Goal: Task Accomplishment & Management: Manage account settings

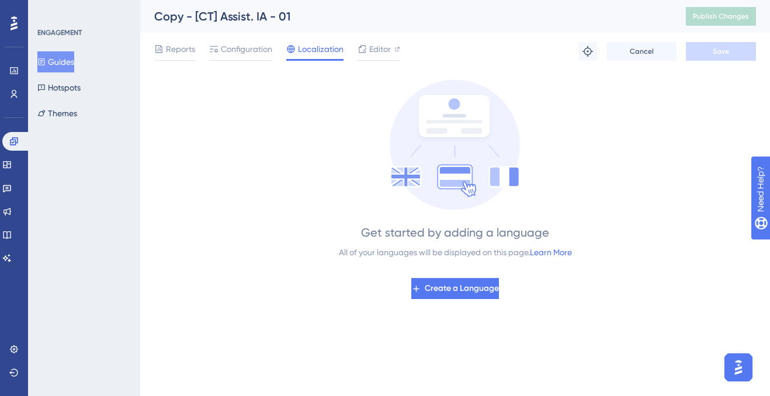
click at [60, 61] on button "Guides" at bounding box center [55, 61] width 37 height 21
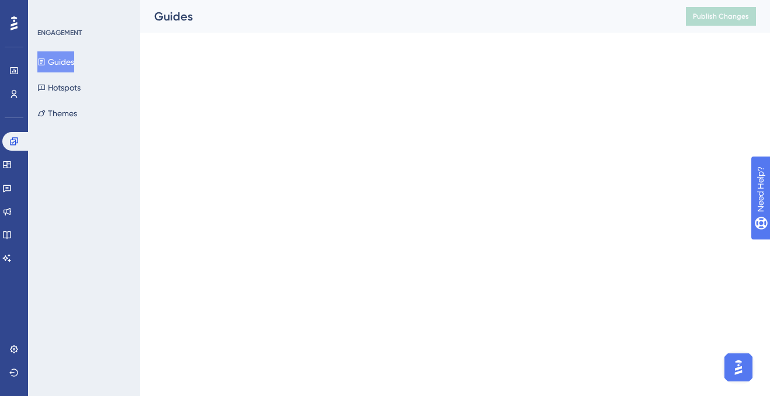
click at [66, 62] on button "Guides" at bounding box center [55, 61] width 37 height 21
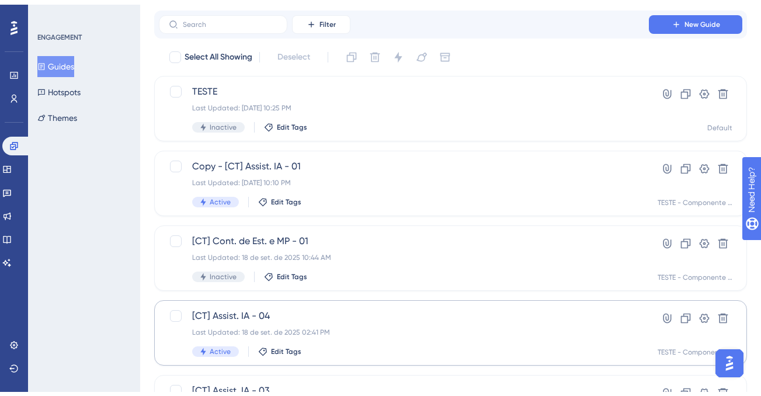
scroll to position [48, 0]
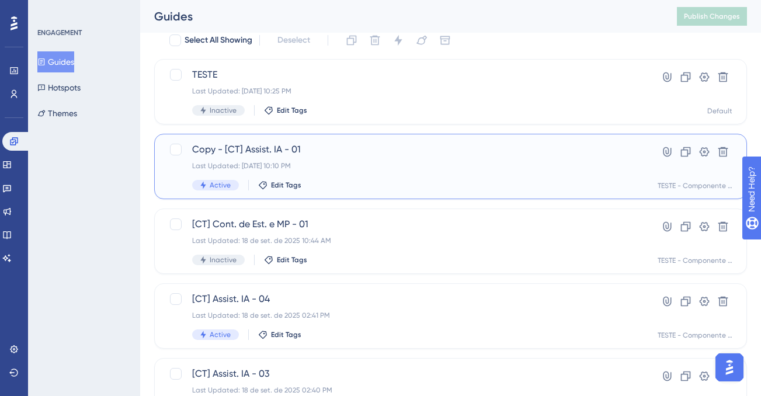
click at [381, 161] on div "Last Updated: [DATE] 10:10 PM" at bounding box center [403, 165] width 423 height 9
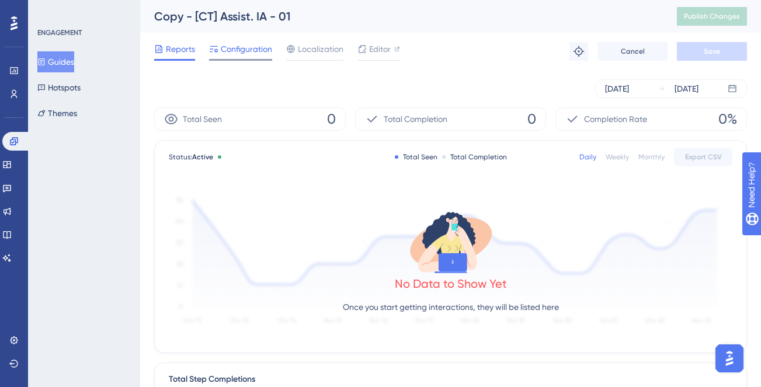
click at [251, 48] on span "Configuration" at bounding box center [246, 49] width 51 height 14
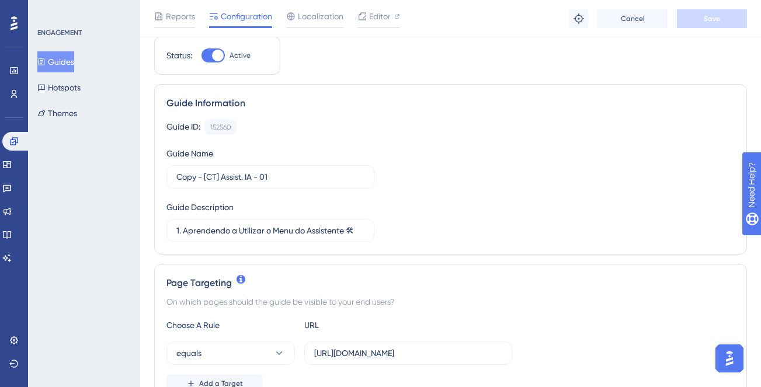
scroll to position [196, 0]
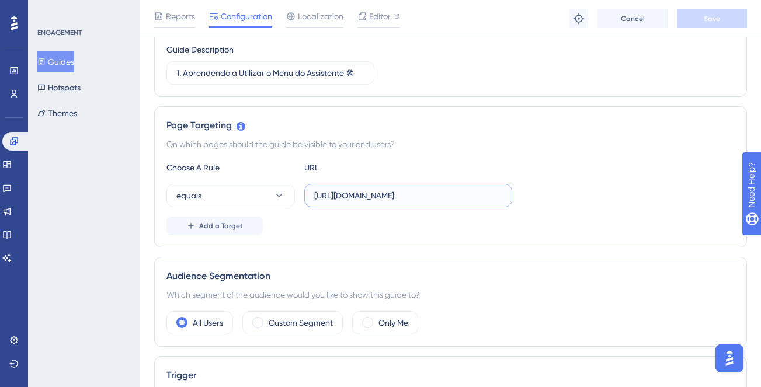
click at [472, 197] on input "[URL][DOMAIN_NAME]" at bounding box center [408, 195] width 188 height 13
paste input "[URL][DOMAIN_NAME]"
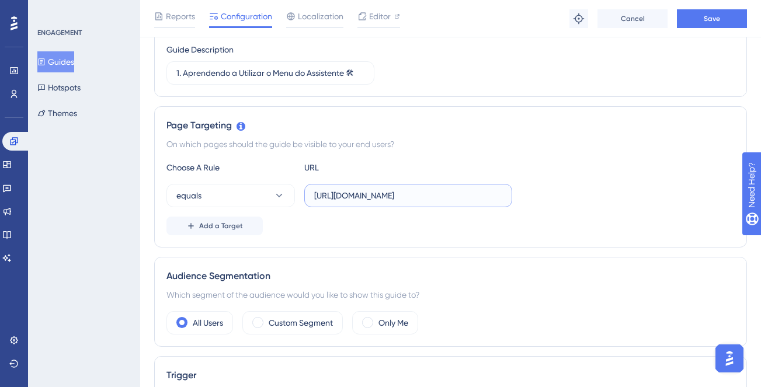
type input "[URL][DOMAIN_NAME]"
click at [535, 189] on div "equals [URL][DOMAIN_NAME]" at bounding box center [450, 195] width 568 height 23
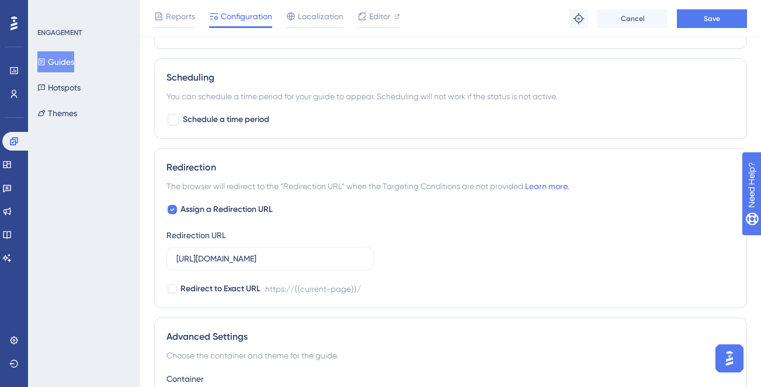
scroll to position [615, 0]
click at [243, 258] on input "[URL][DOMAIN_NAME]" at bounding box center [270, 257] width 188 height 13
paste input "[URL][DOMAIN_NAME]"
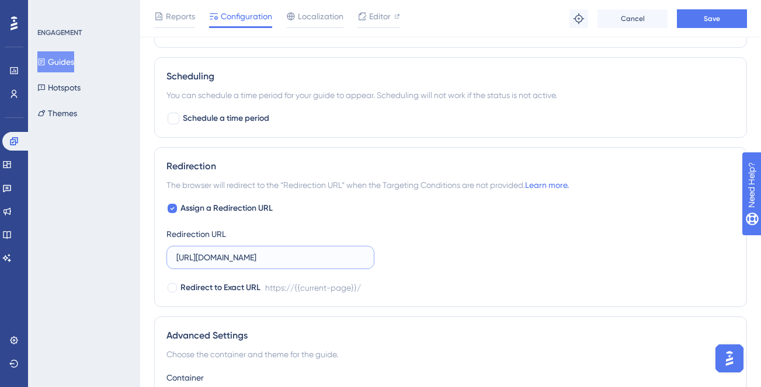
scroll to position [0, 103]
type input "[URL][DOMAIN_NAME]"
click at [516, 234] on div "Assign a Redirection URL Redirection URL [URL][DOMAIN_NAME] Redirect to Exact U…" at bounding box center [450, 247] width 568 height 93
click at [720, 18] on button "Save" at bounding box center [712, 18] width 70 height 19
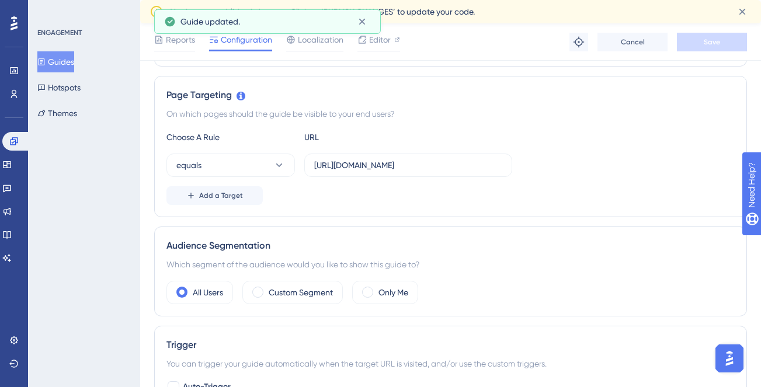
scroll to position [248, 0]
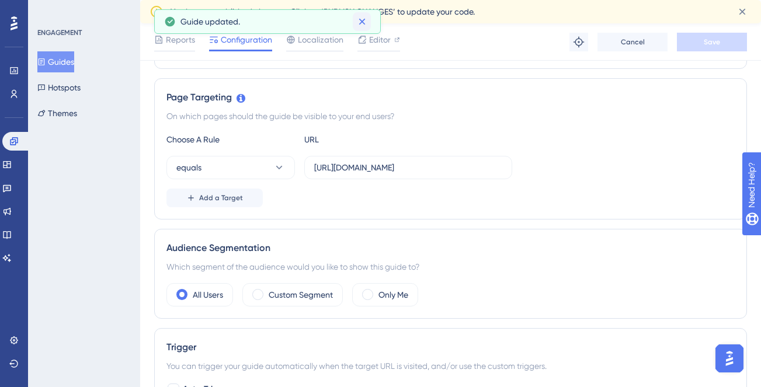
click at [363, 18] on span "You have unpublished changes. Click on ‘PUBLISH CHANGES’ to update your code." at bounding box center [322, 12] width 304 height 14
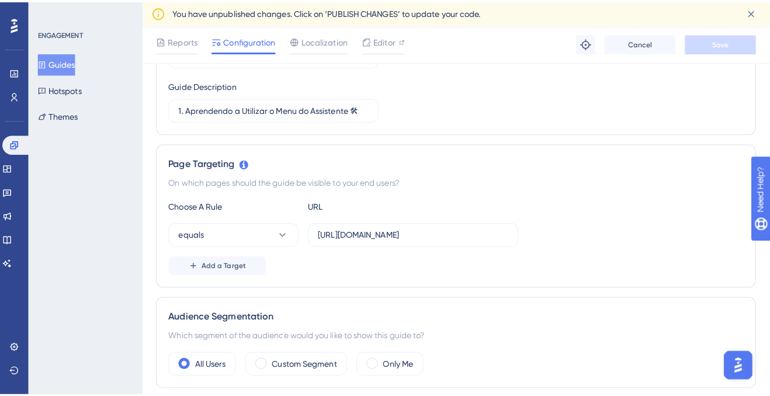
scroll to position [0, 0]
